Goal: Information Seeking & Learning: Learn about a topic

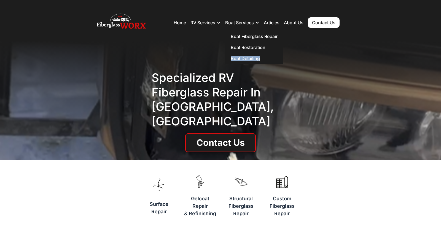
click at [326, 53] on div "Specialized RV Fiberglass repair in Denver, CO Contact Us" at bounding box center [220, 100] width 441 height 119
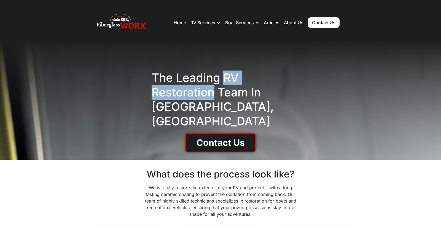
drag, startPoint x: 223, startPoint y: 84, endPoint x: 211, endPoint y: 100, distance: 20.2
click at [211, 100] on h1 "The Leading RV Restoration Team in Denver, CO" at bounding box center [220, 100] width 138 height 58
copy h1 "RV Restoration"
